Goal: Task Accomplishment & Management: Use online tool/utility

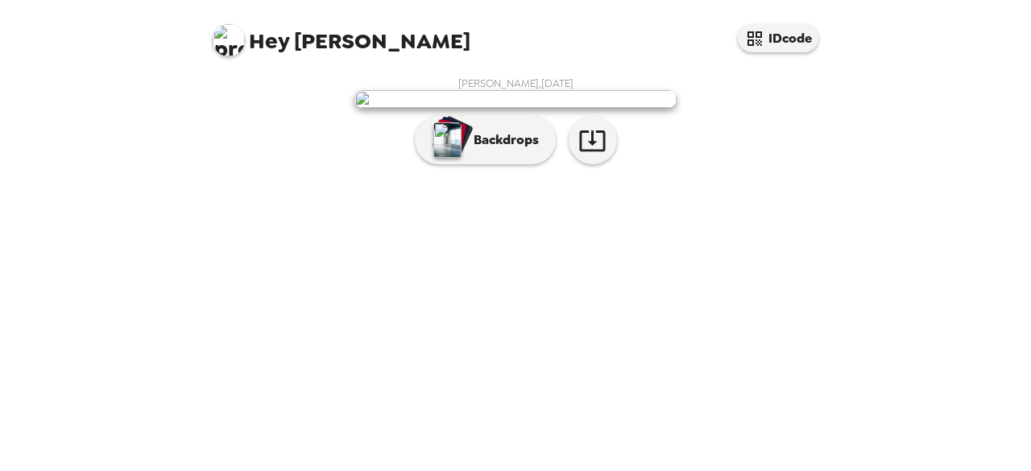
scroll to position [75, 0]
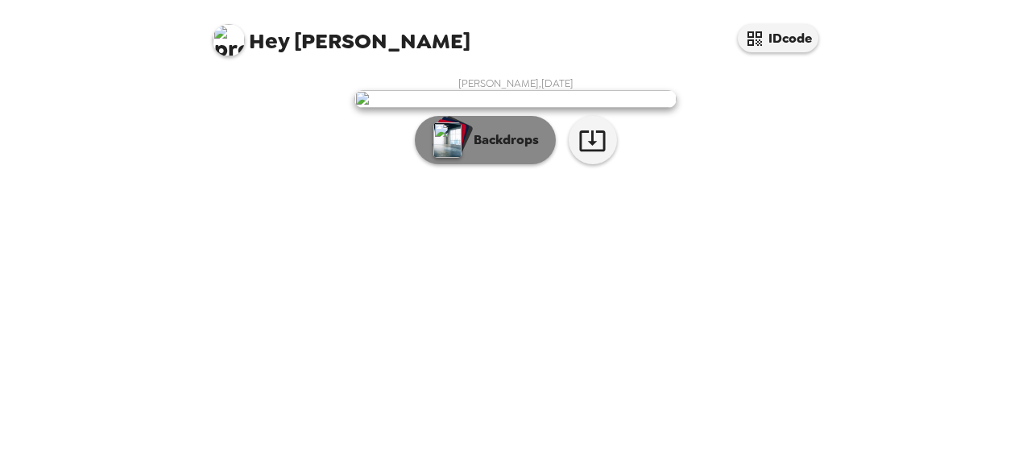
click at [466, 150] on p "Backdrops" at bounding box center [502, 139] width 73 height 19
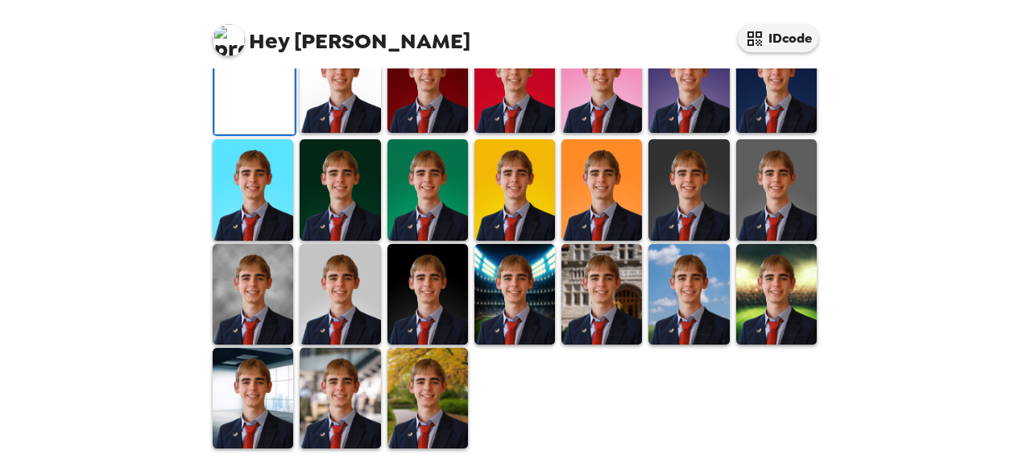
scroll to position [0, 0]
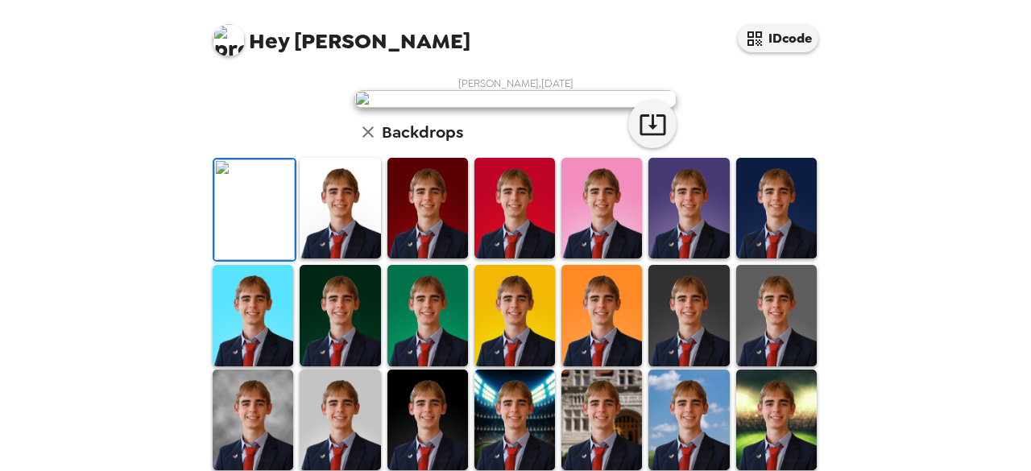
click at [155, 120] on div "Hey [PERSON_NAME] IDcode [PERSON_NAME] , [DATE] Backdrops" at bounding box center [515, 235] width 1031 height 471
click at [793, 34] on button "IDcode" at bounding box center [778, 38] width 81 height 28
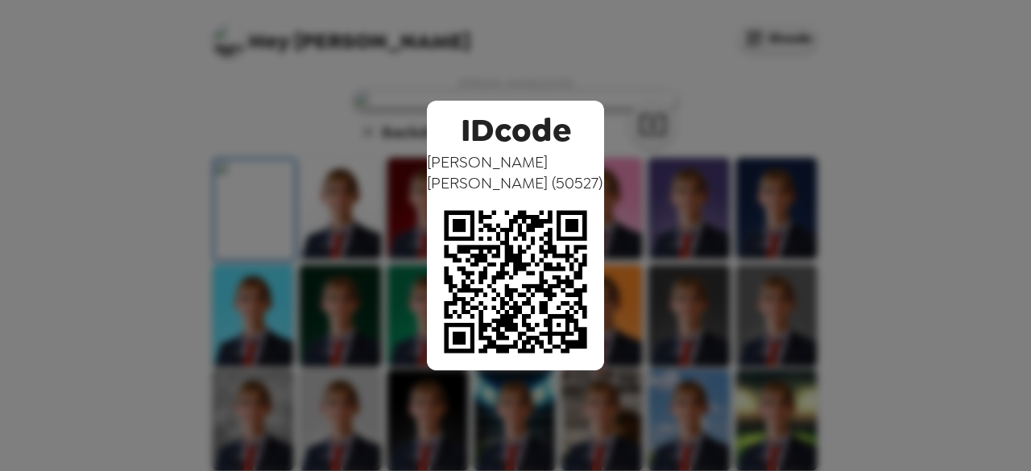
click at [565, 84] on div "IDcode [PERSON_NAME] ( 50527 )" at bounding box center [515, 235] width 1031 height 471
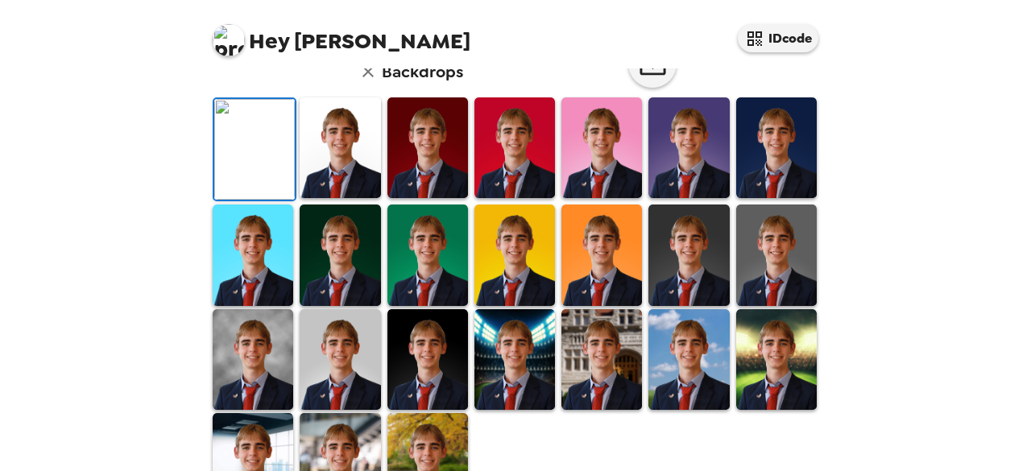
scroll to position [60, 0]
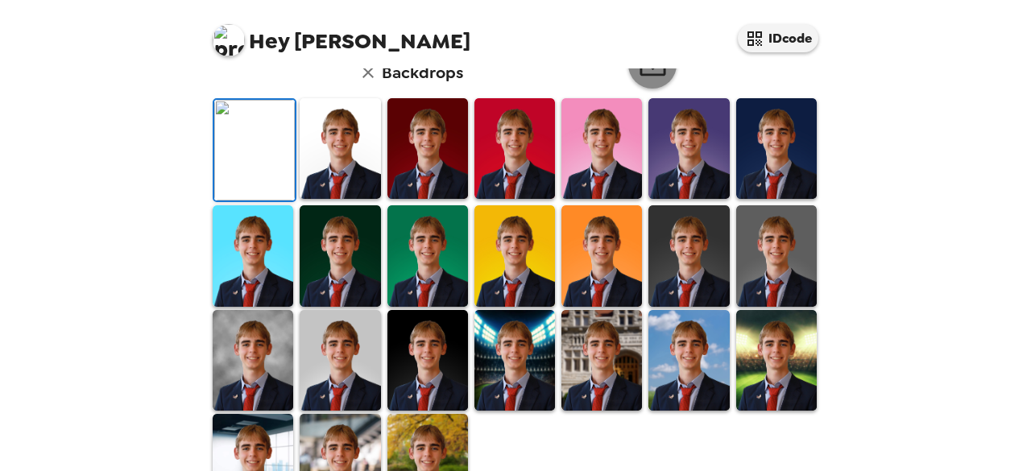
click at [649, 79] on icon "button" at bounding box center [653, 65] width 28 height 28
